Goal: Check status

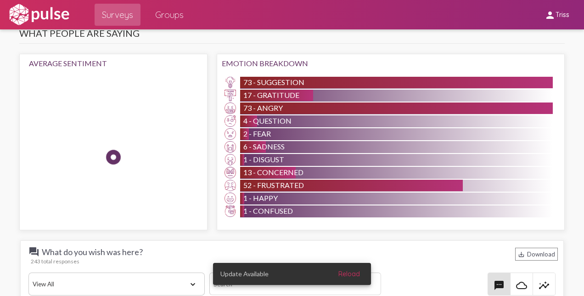
scroll to position [46, 0]
